Goal: Task Accomplishment & Management: Use online tool/utility

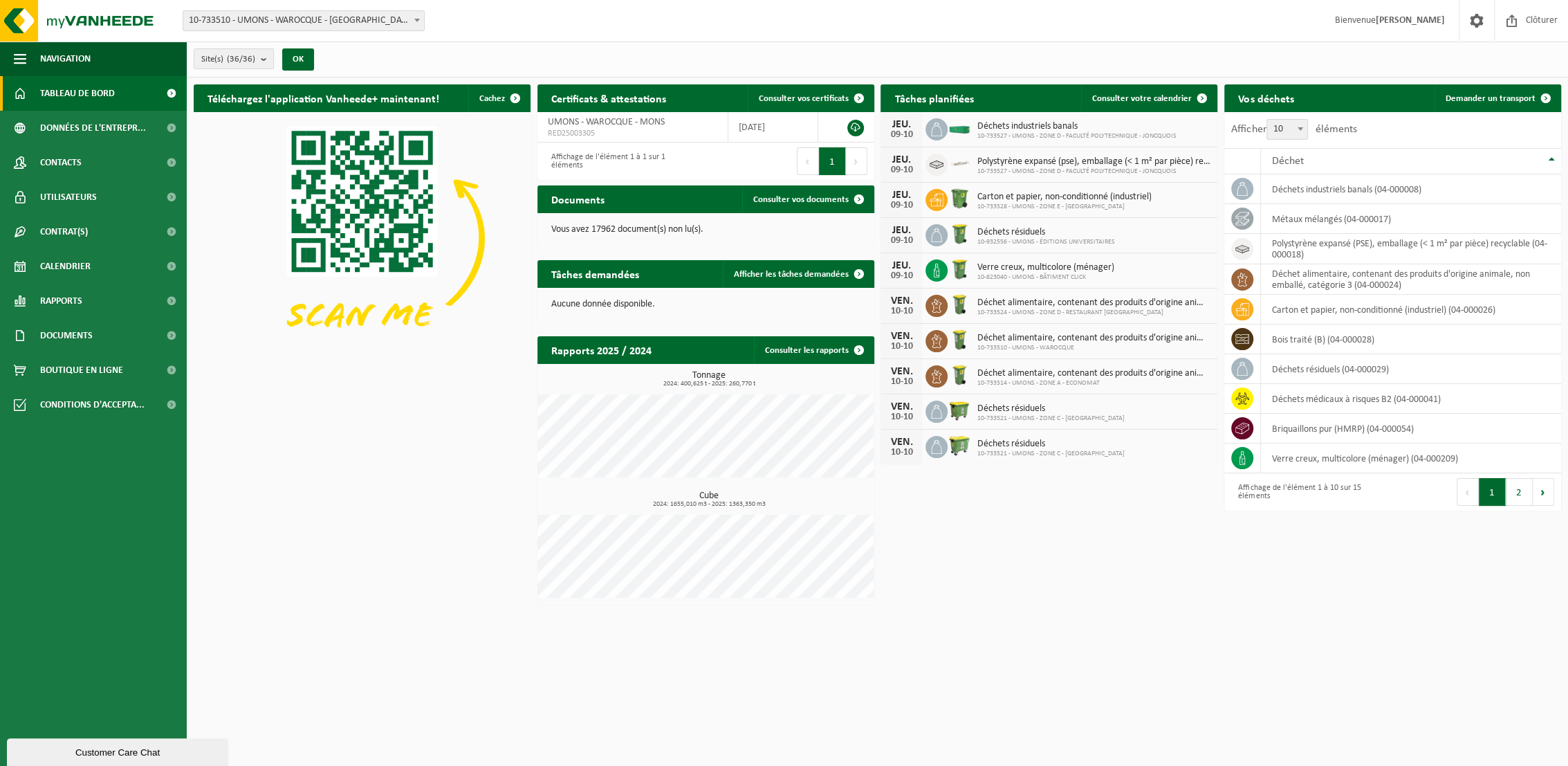
click at [389, 18] on span "10-733510 - UMONS - WAROCQUE - [GEOGRAPHIC_DATA]" at bounding box center [303, 20] width 240 height 19
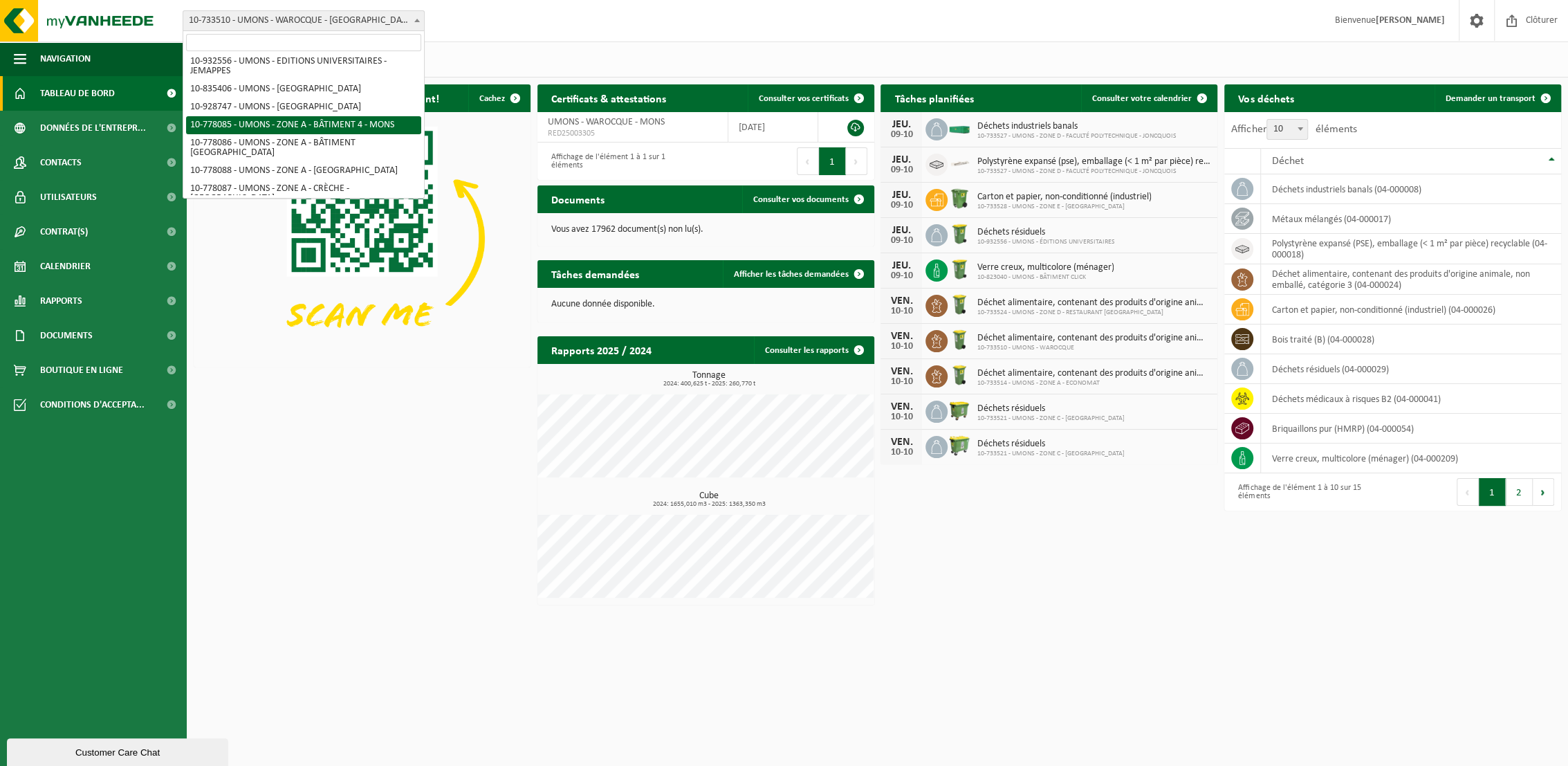
scroll to position [231, 0]
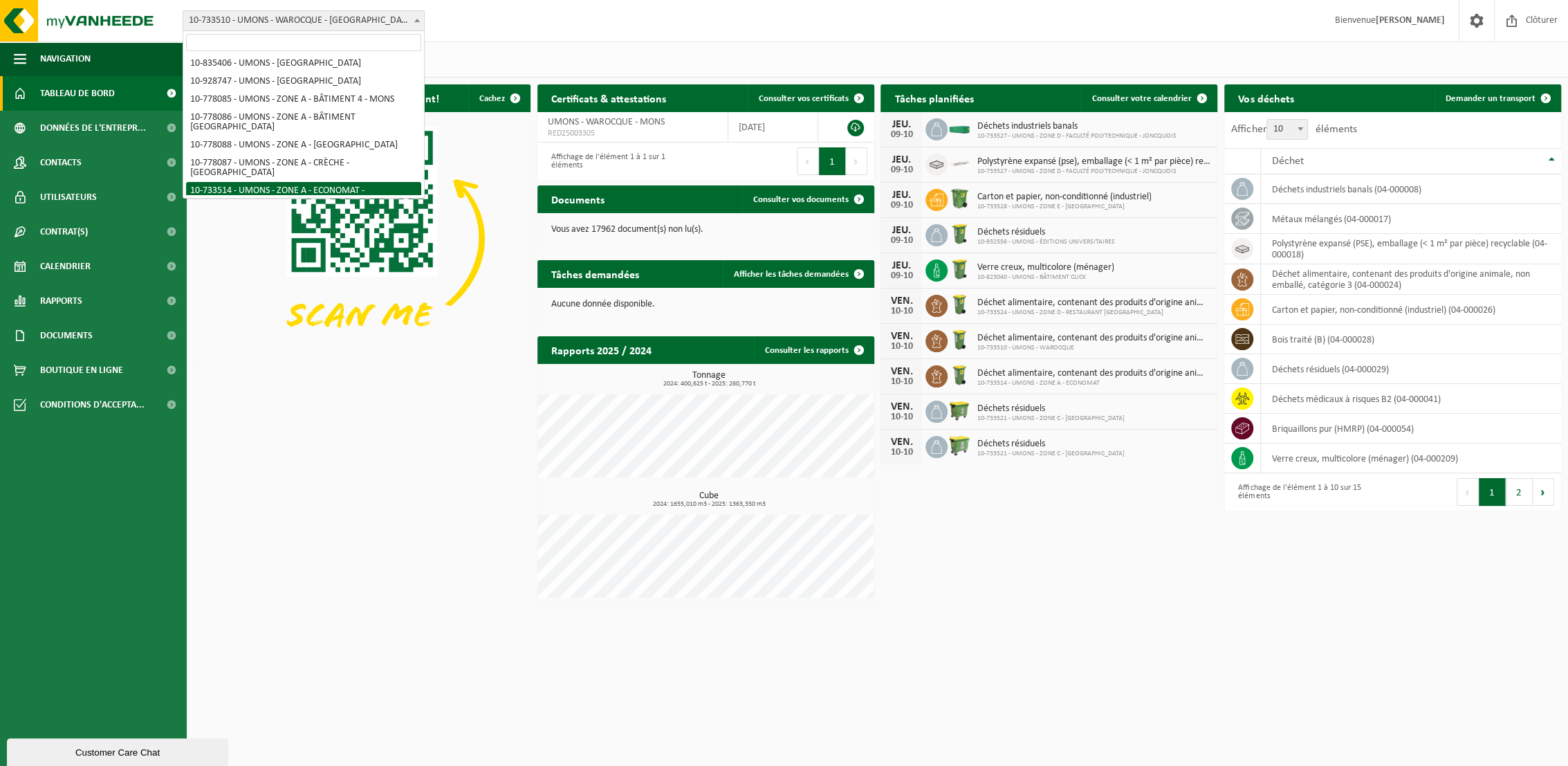
select select "25362"
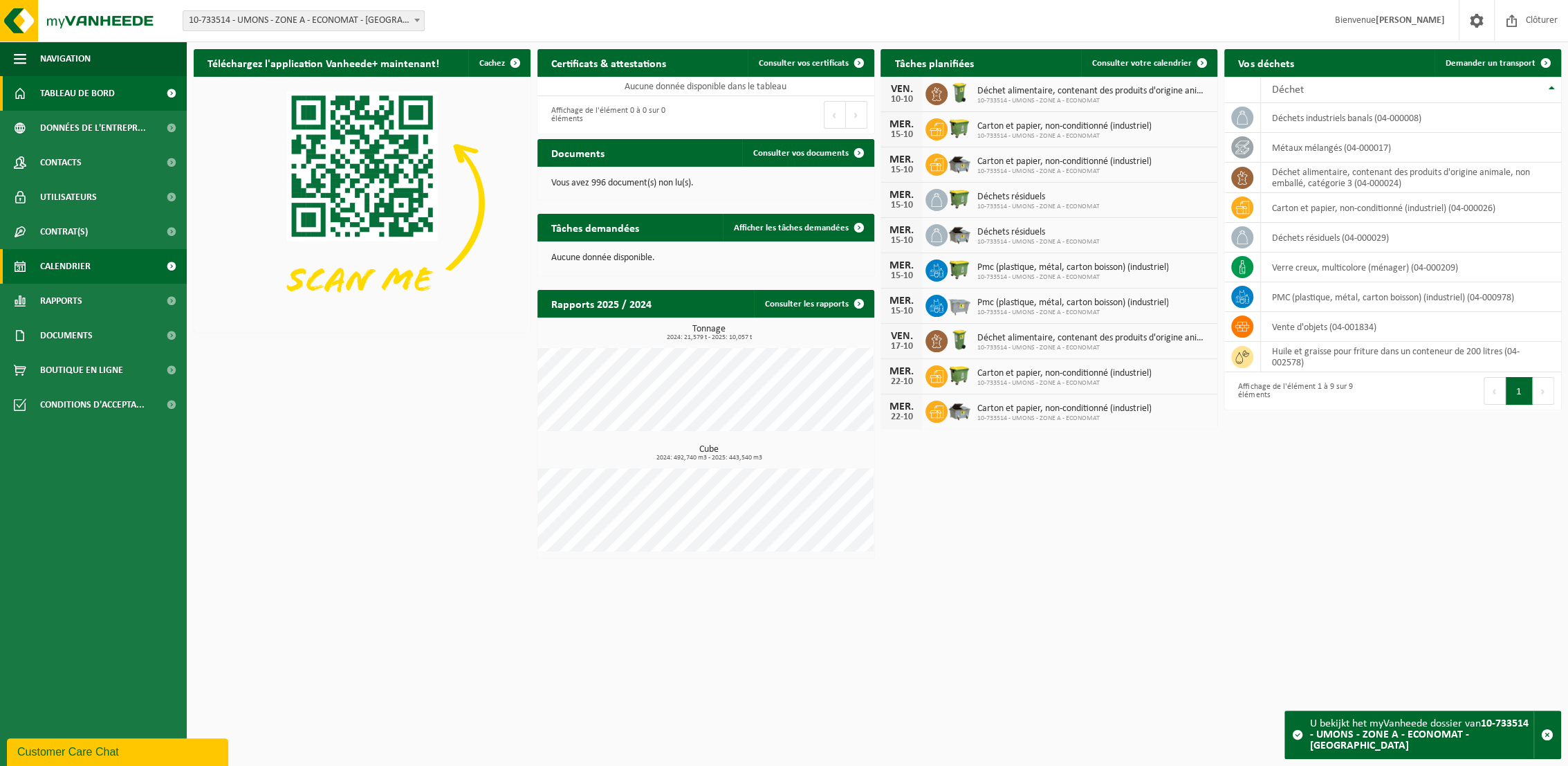
click at [65, 269] on span "Calendrier" at bounding box center [66, 266] width 51 height 35
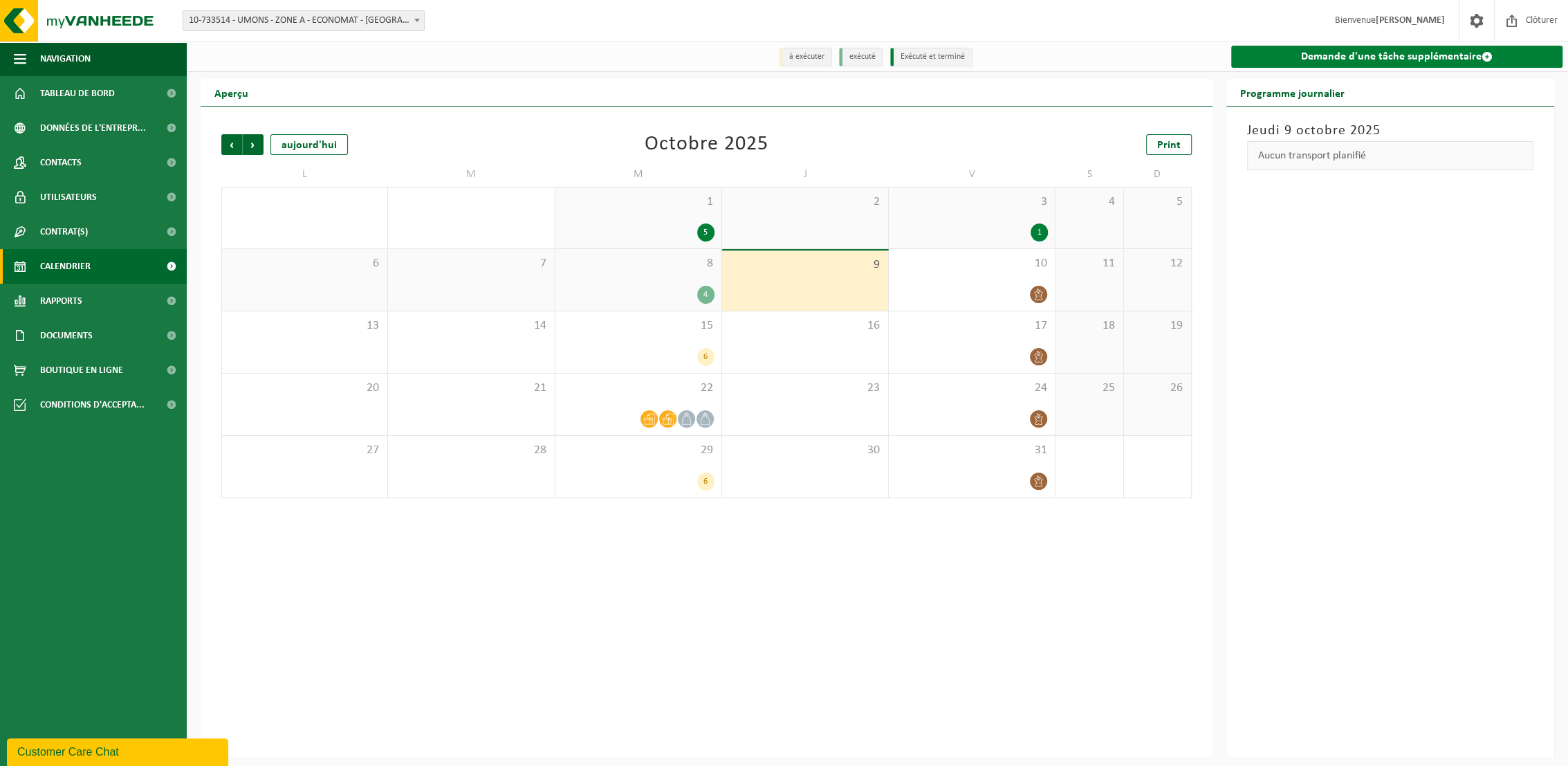
click at [1325, 51] on link "Demande d'une tâche supplémentaire" at bounding box center [1397, 56] width 331 height 22
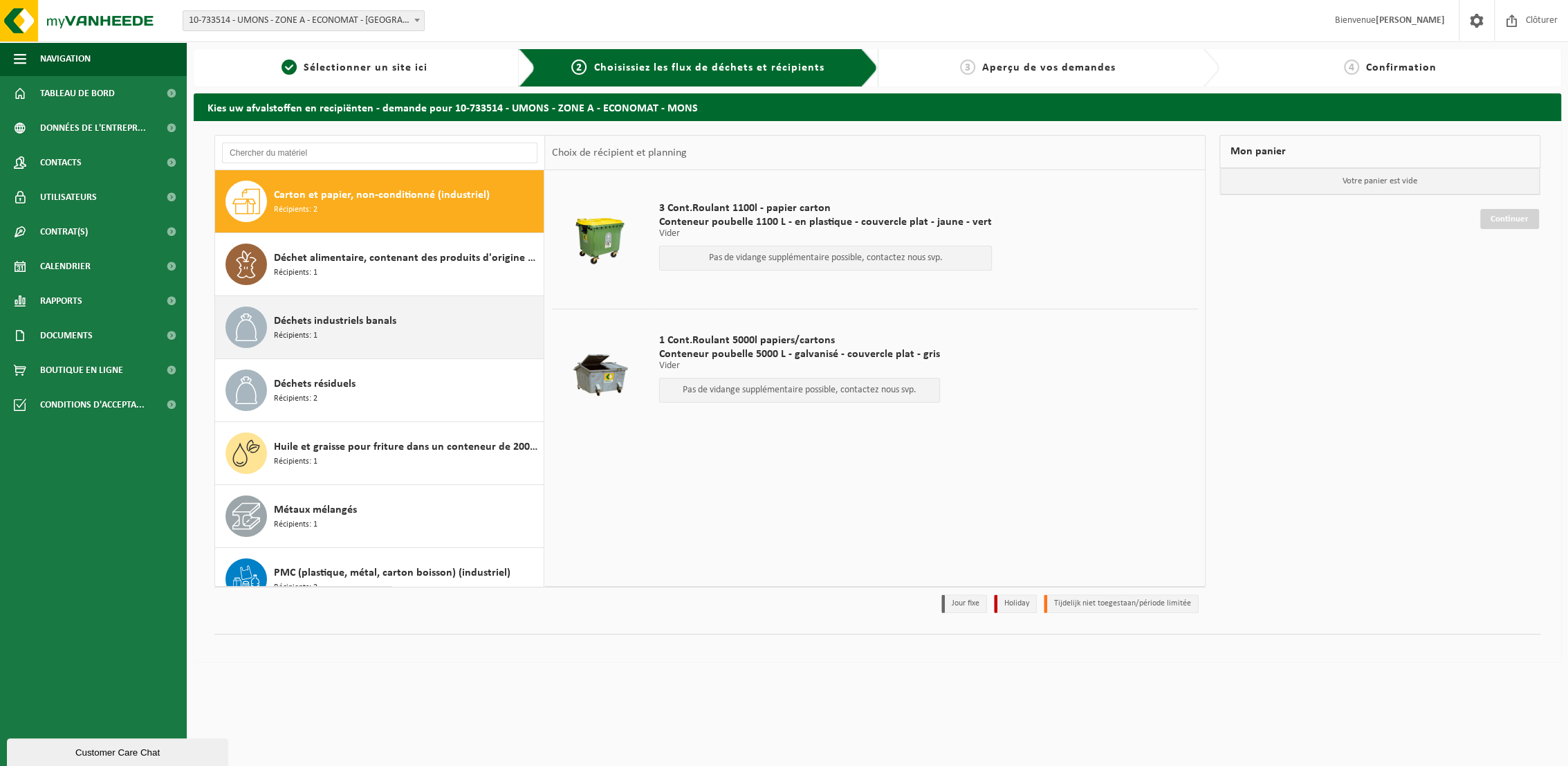
click at [331, 322] on span "Déchets industriels banals" at bounding box center [335, 321] width 123 height 17
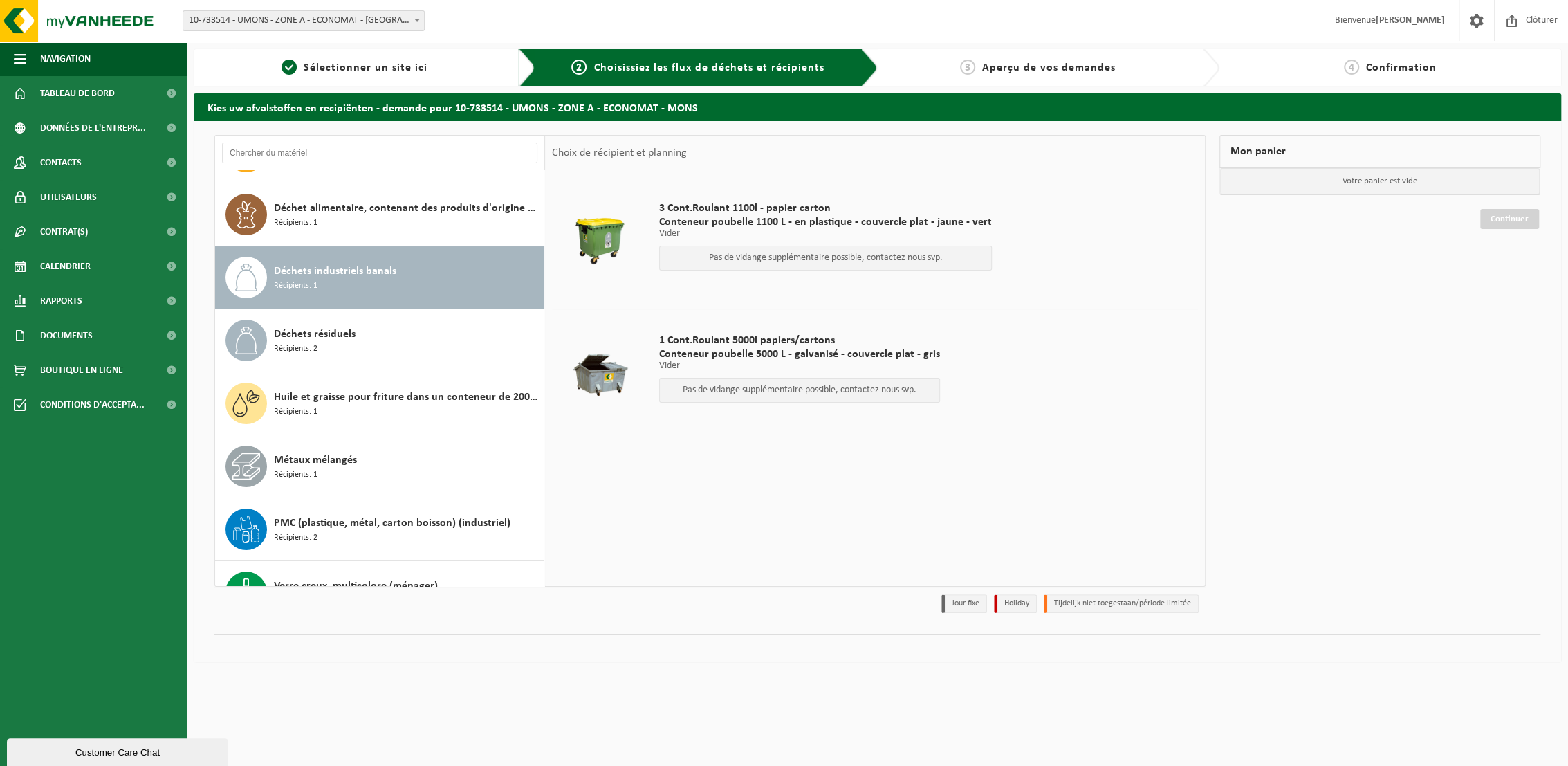
scroll to position [87, 0]
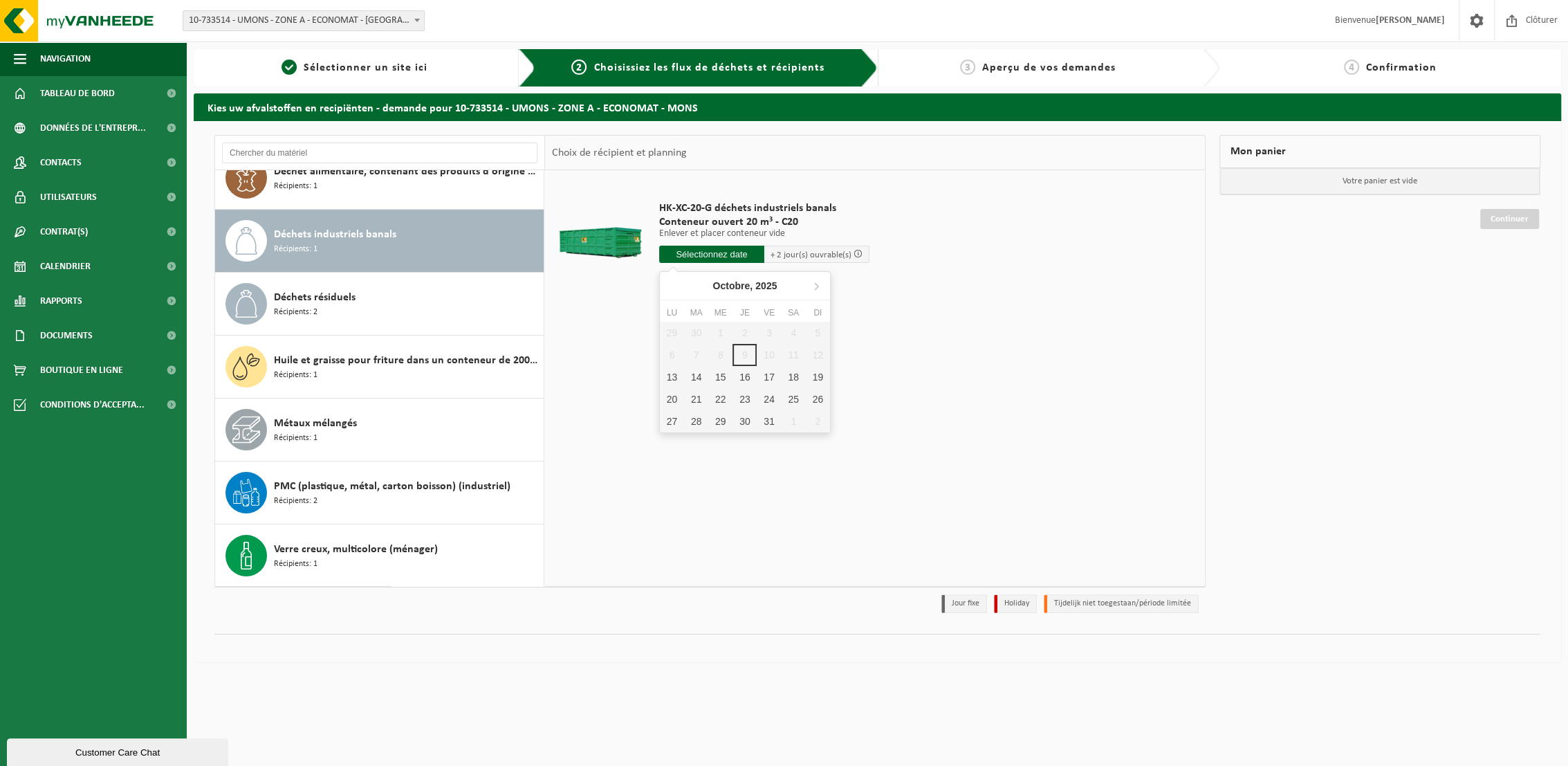
click at [714, 254] on input "text" at bounding box center [711, 254] width 105 height 18
click at [667, 382] on div "13" at bounding box center [672, 377] width 24 height 22
type input "à partir de 2025-10-13"
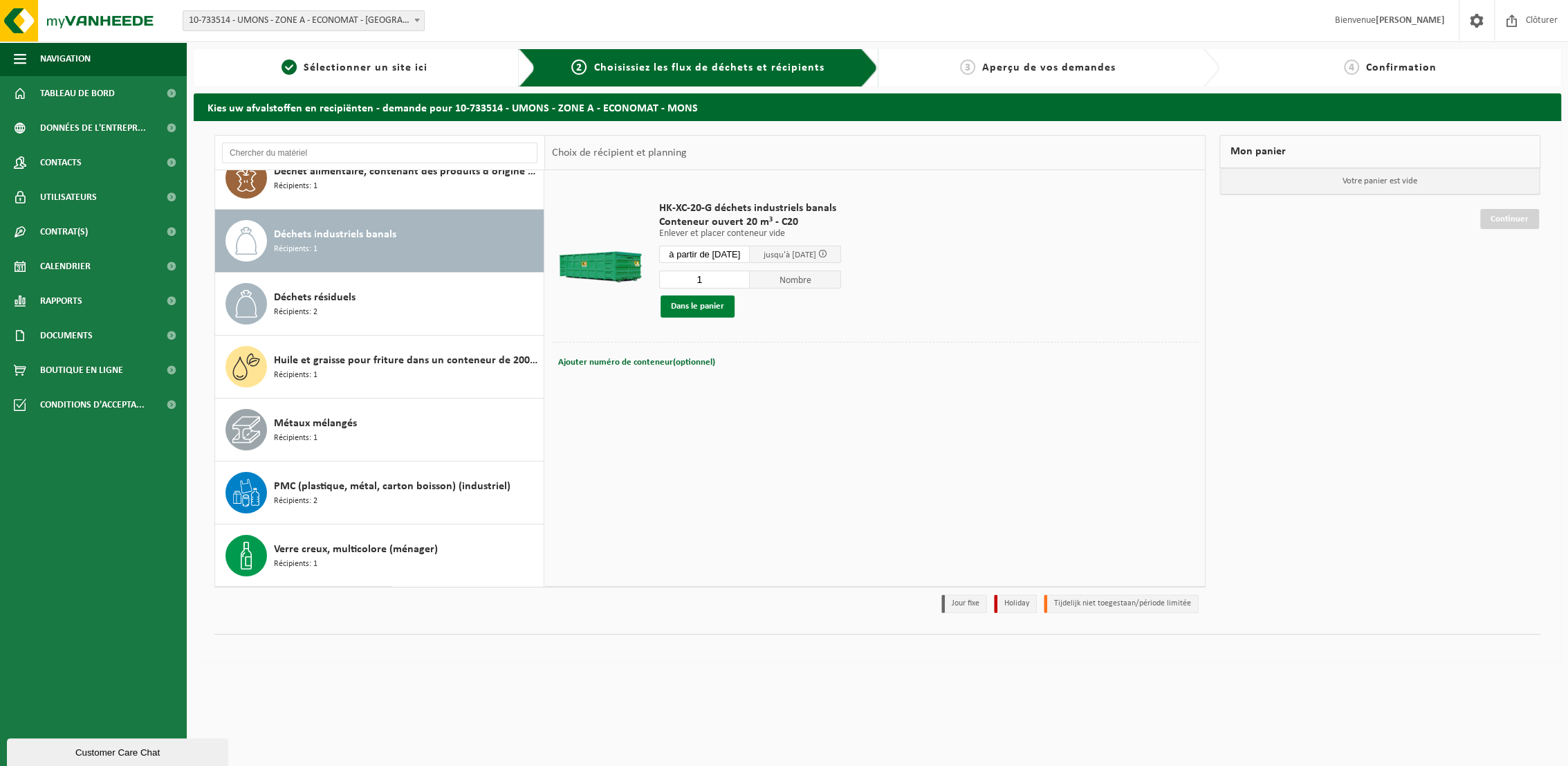
click at [697, 305] on button "Dans le panier" at bounding box center [697, 306] width 74 height 22
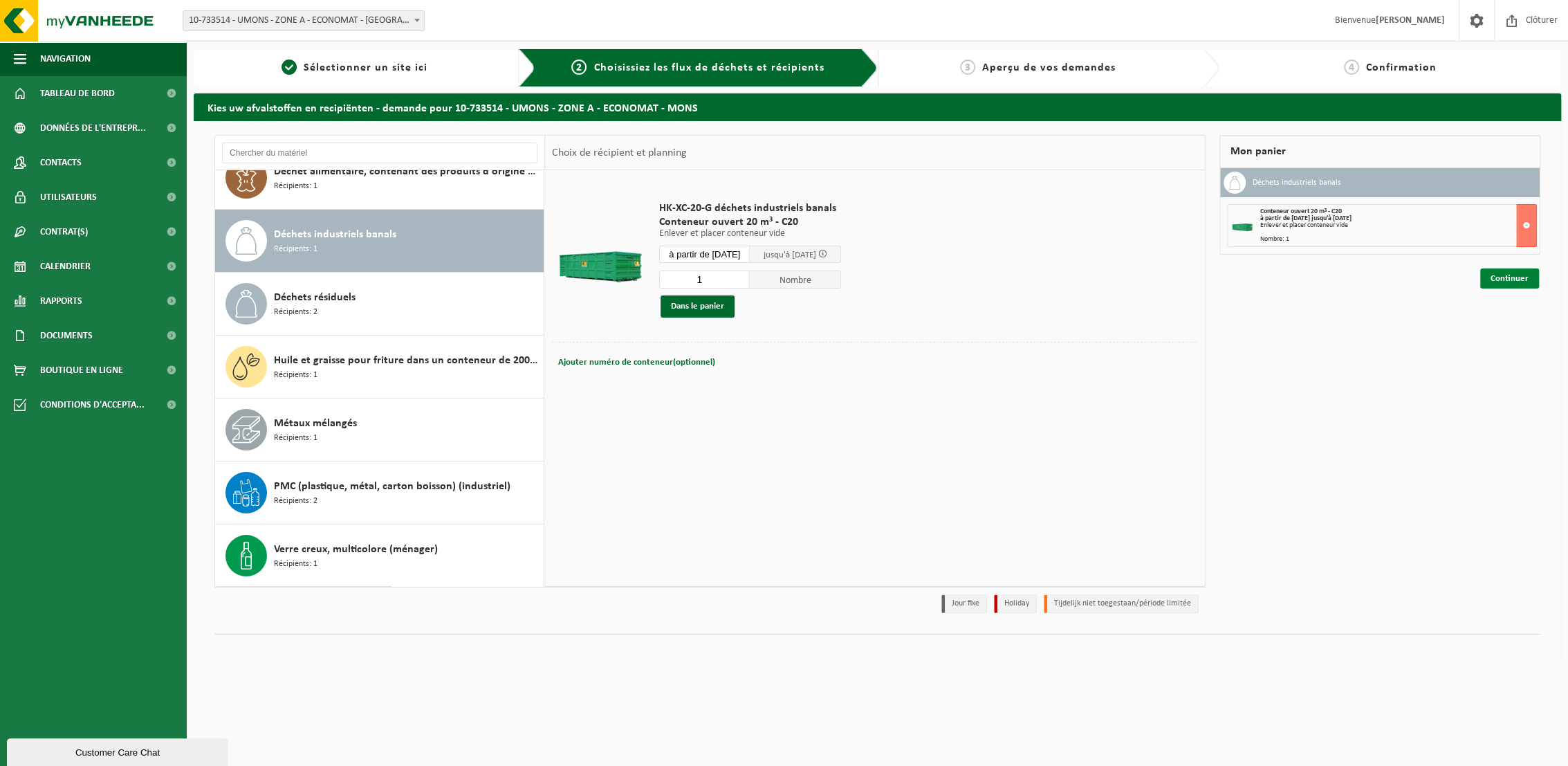
click at [1499, 276] on link "Continuer" at bounding box center [1509, 279] width 59 height 20
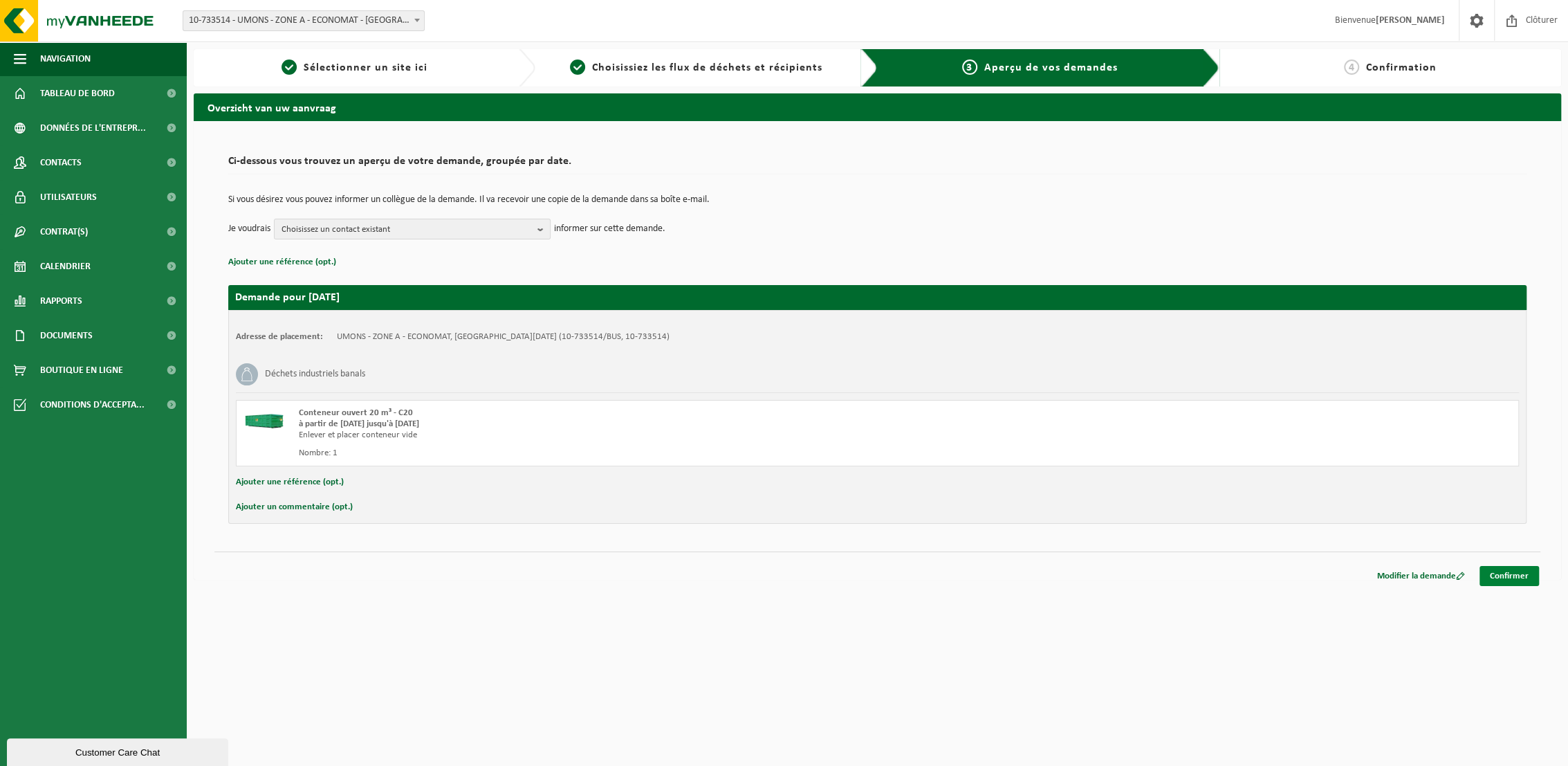
click at [1512, 574] on link "Confirmer" at bounding box center [1509, 576] width 59 height 20
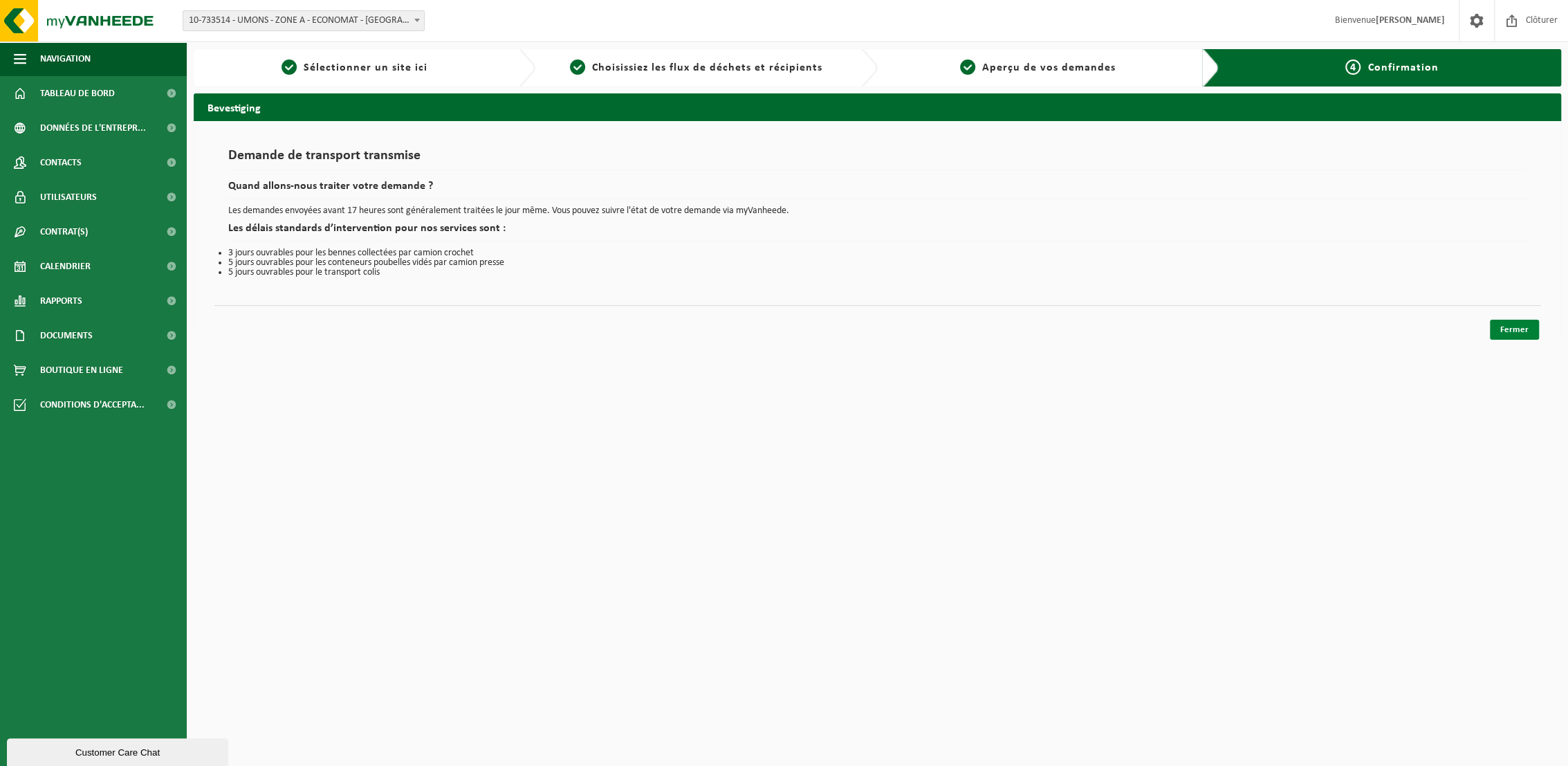
click at [1524, 326] on link "Fermer" at bounding box center [1514, 329] width 49 height 20
